Goal: Information Seeking & Learning: Find specific fact

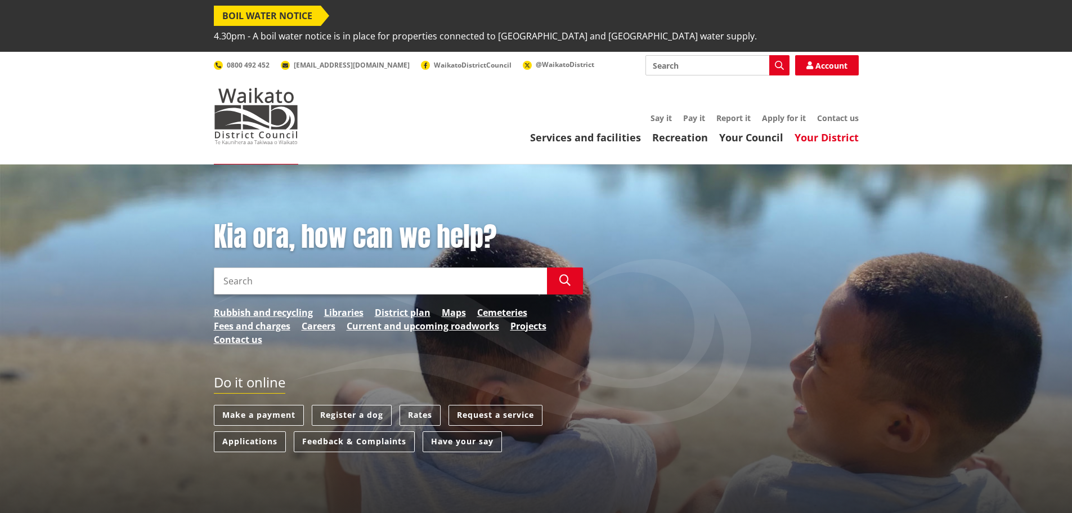
click at [819, 131] on link "Your District" at bounding box center [827, 138] width 64 height 14
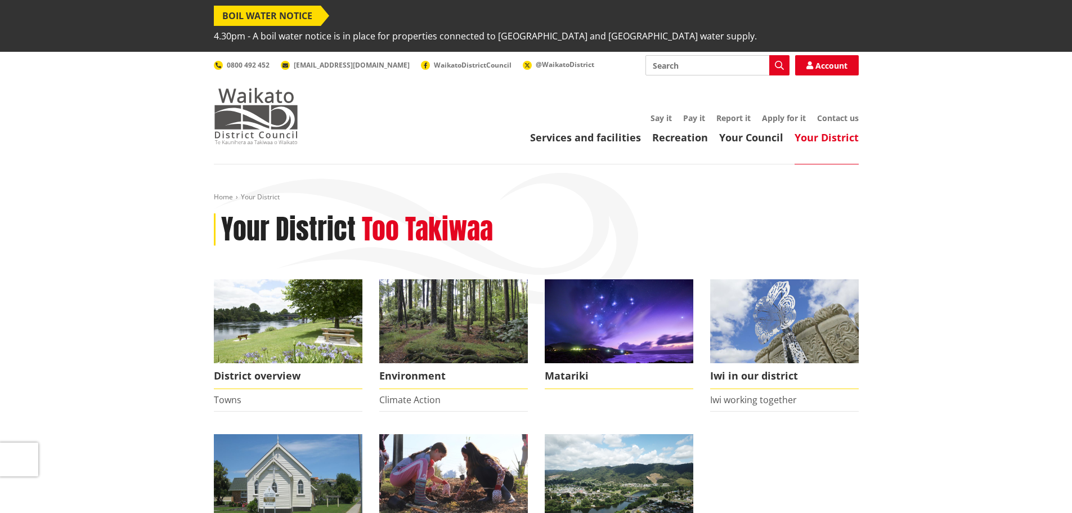
click at [280, 105] on img at bounding box center [256, 116] width 84 height 56
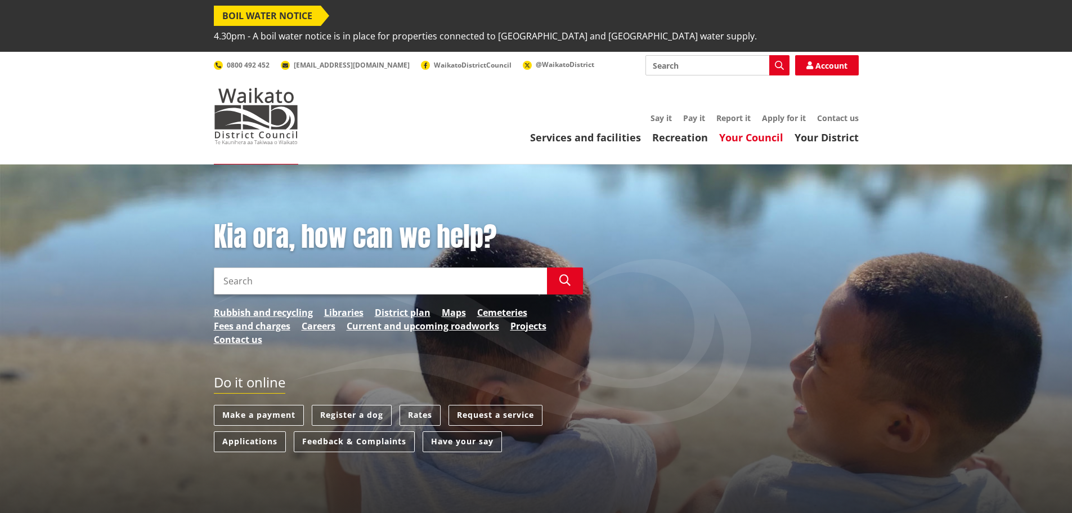
click at [745, 131] on link "Your Council" at bounding box center [751, 138] width 64 height 14
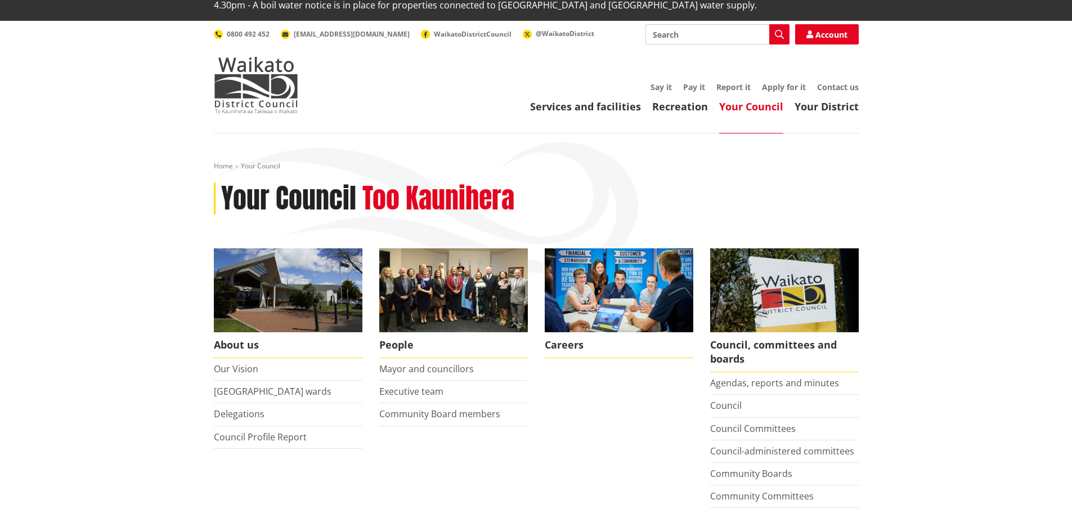
scroll to position [56, 0]
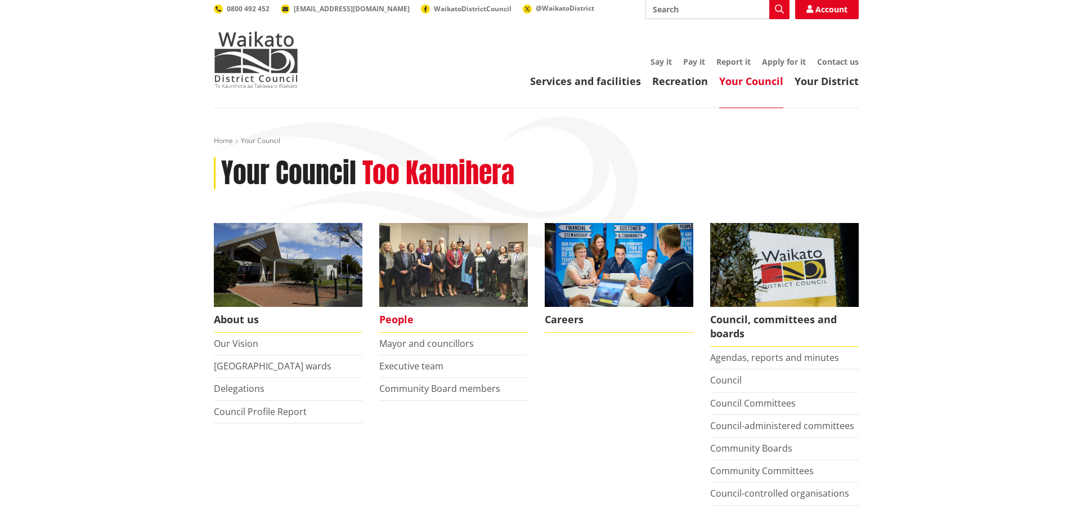
click at [396, 307] on span "People" at bounding box center [453, 320] width 149 height 26
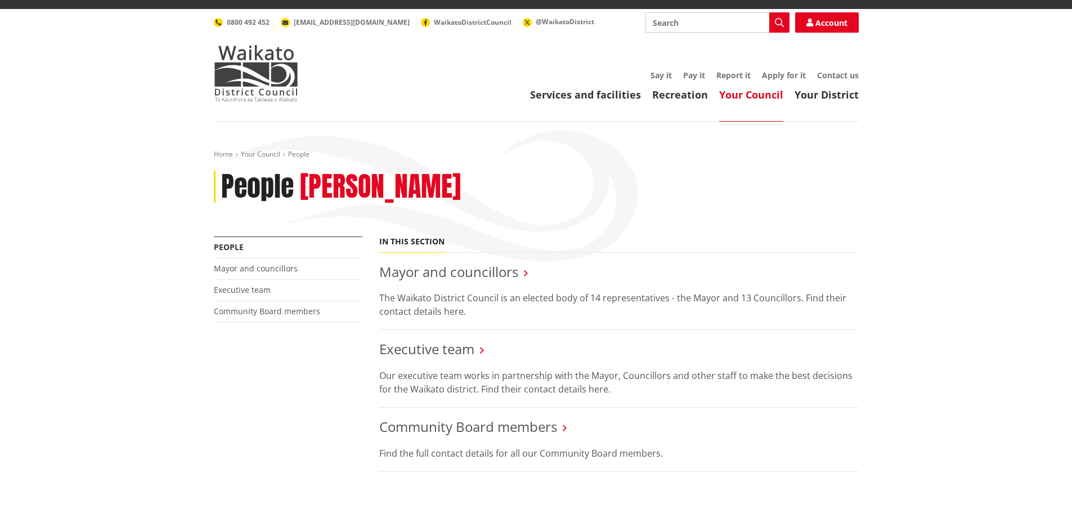
scroll to position [169, 0]
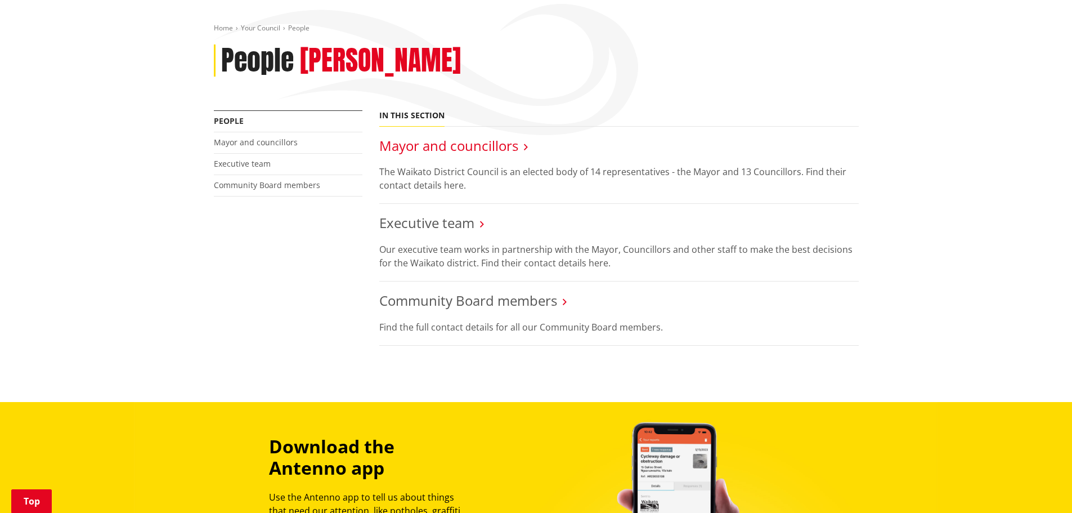
click at [428, 136] on link "Mayor and councillors" at bounding box center [448, 145] width 139 height 19
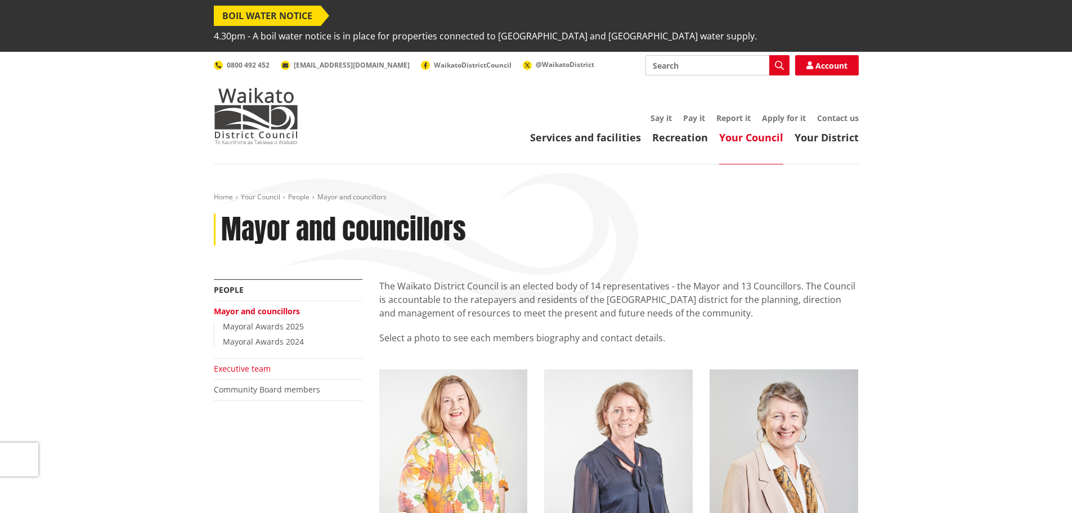
click at [234, 363] on link "Executive team" at bounding box center [242, 368] width 57 height 11
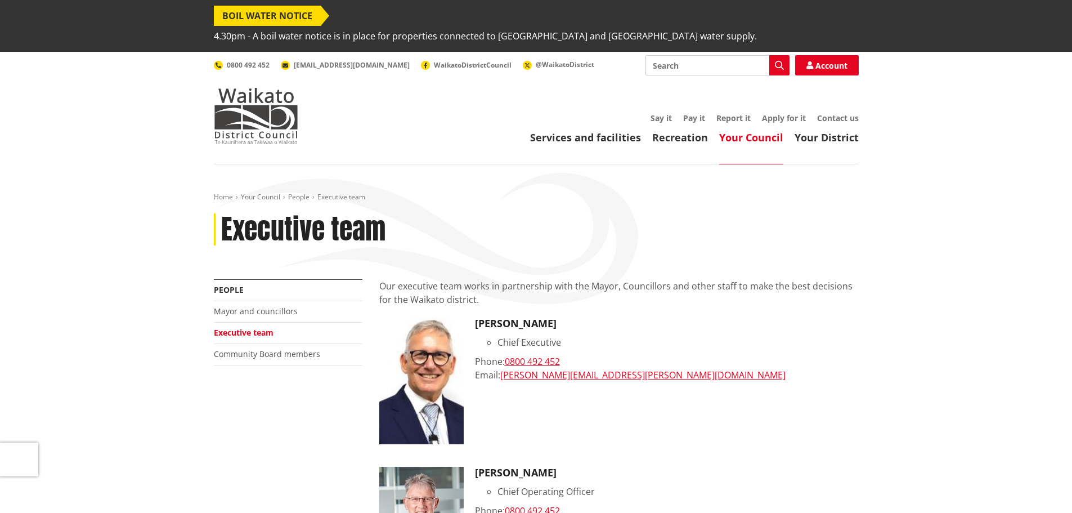
click at [674, 55] on input "Search" at bounding box center [718, 65] width 144 height 20
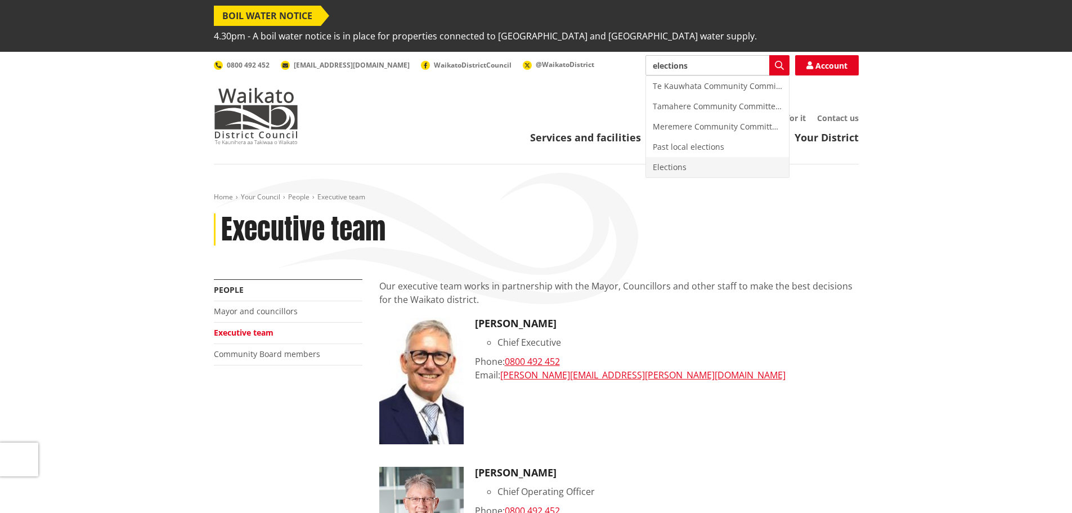
click at [678, 157] on div "Elections" at bounding box center [717, 167] width 143 height 20
type input "Elections"
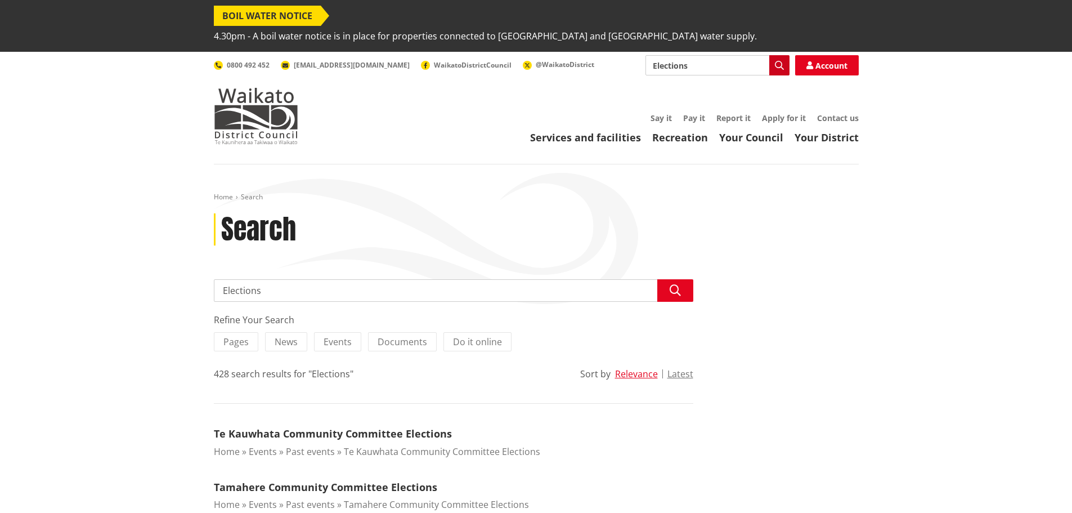
click at [777, 61] on icon "button" at bounding box center [779, 65] width 9 height 9
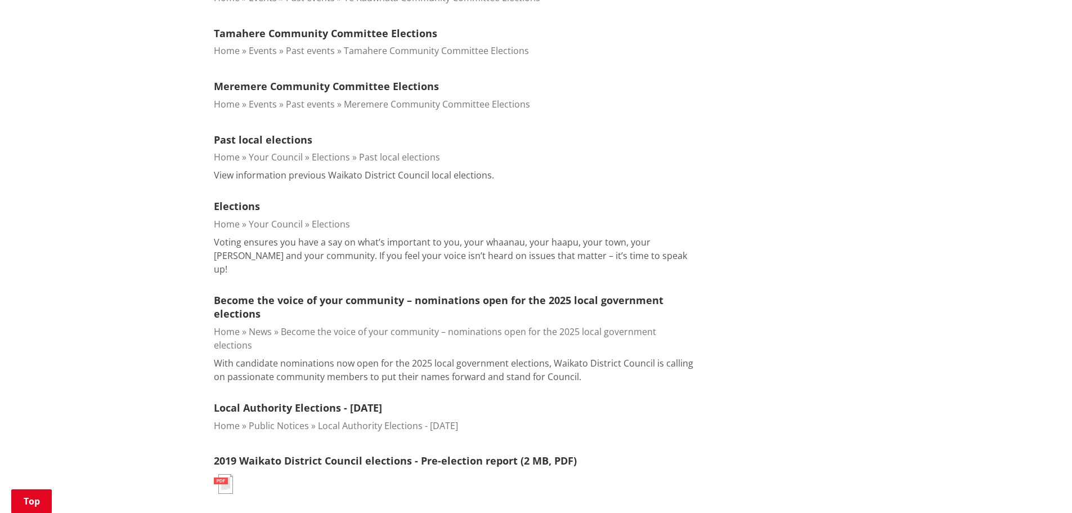
scroll to position [450, 0]
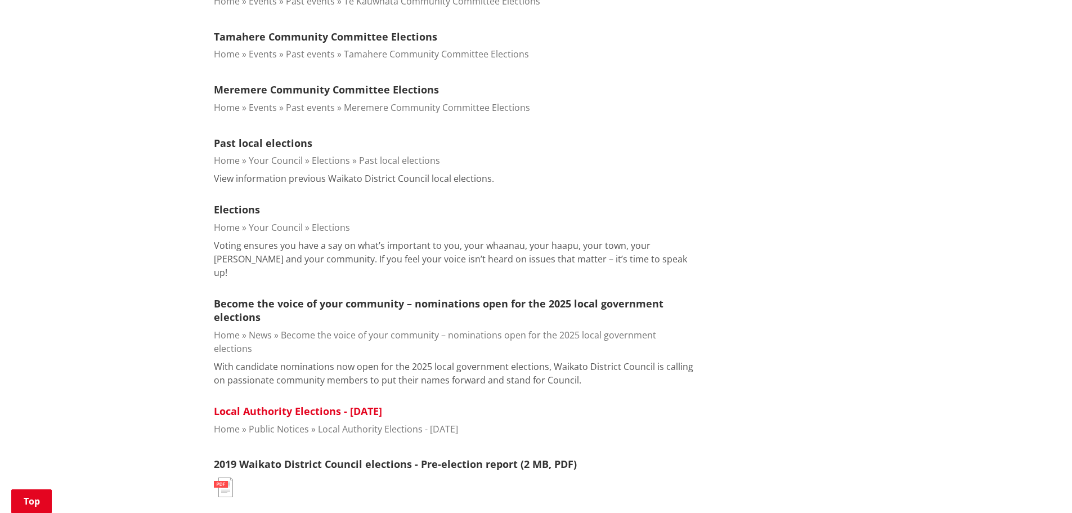
click at [290, 404] on link "Local Authority Elections - [DATE]" at bounding box center [298, 411] width 168 height 14
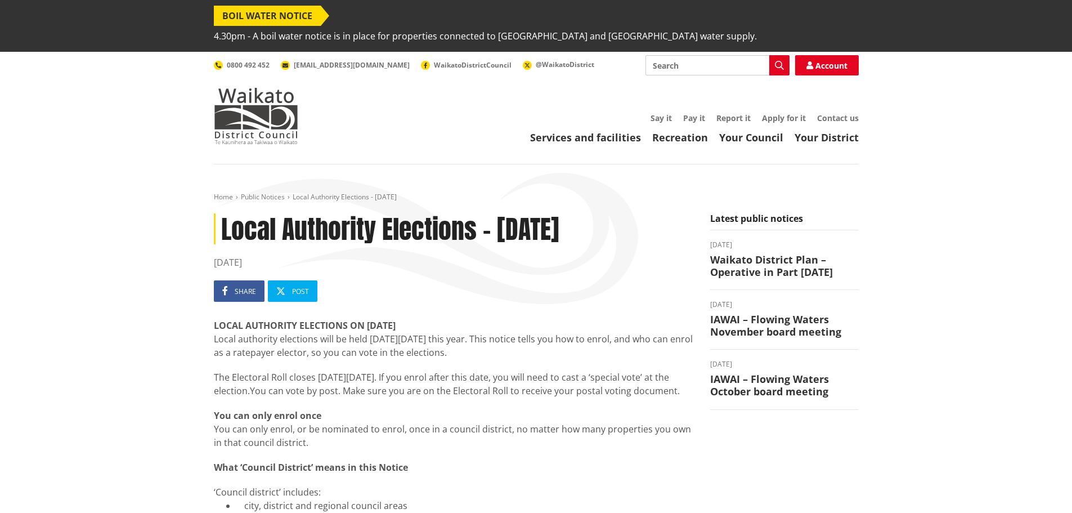
drag, startPoint x: 222, startPoint y: 321, endPoint x: 506, endPoint y: 326, distance: 283.8
click at [506, 332] on p "Local authority elections will be held [DATE][DATE] this year. This notice tell…" at bounding box center [454, 345] width 480 height 27
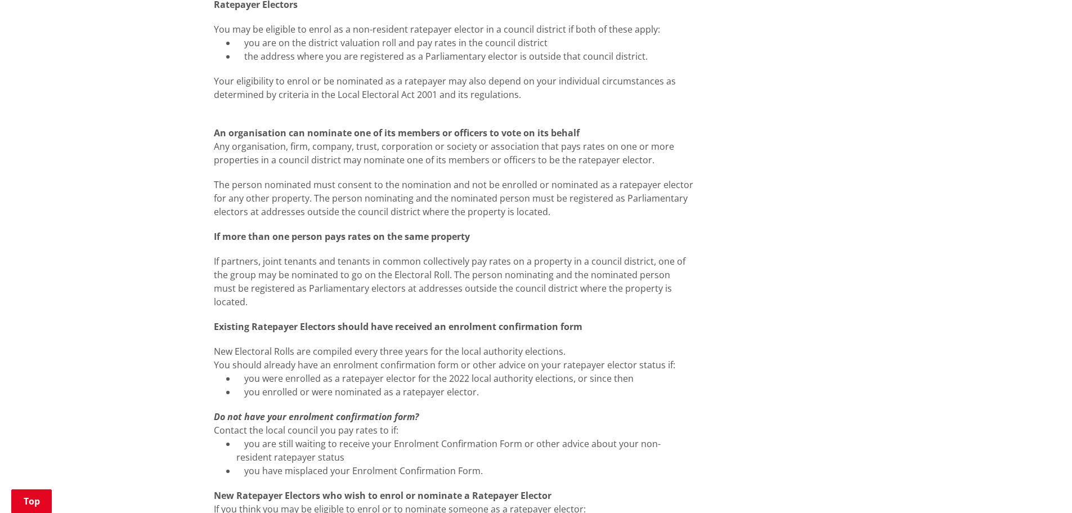
scroll to position [619, 0]
